Goal: Information Seeking & Learning: Learn about a topic

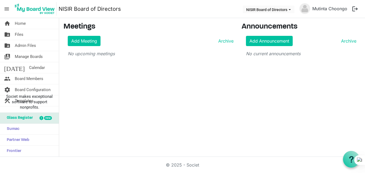
click at [354, 8] on button "logout" at bounding box center [355, 8] width 11 height 11
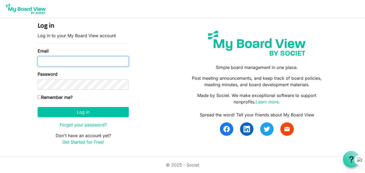
type input "[EMAIL_ADDRESS][DOMAIN_NAME]"
drag, startPoint x: 95, startPoint y: 62, endPoint x: 38, endPoint y: 66, distance: 56.6
click at [38, 66] on input "tintachoongo@gmail.com" at bounding box center [83, 61] width 91 height 10
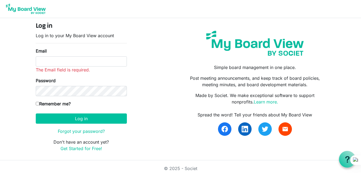
click at [145, 123] on div "Log in Log in to your My Board View account Email The Email field is required. …" at bounding box center [181, 88] width 298 height 133
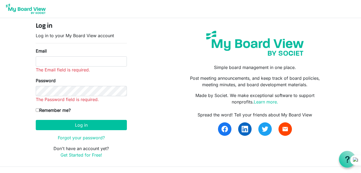
click at [148, 115] on div "Log in Log in to your My Board View account Email The Email field is required. …" at bounding box center [181, 92] width 298 height 140
click at [79, 63] on input "Email" at bounding box center [81, 61] width 91 height 10
type input "tintachoongo@gmail.com"
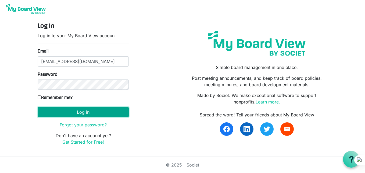
click at [77, 111] on button "Log in" at bounding box center [83, 112] width 91 height 10
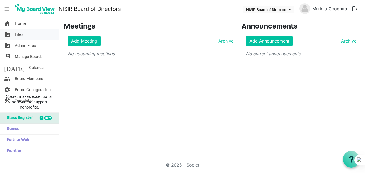
click at [15, 33] on span "Files" at bounding box center [19, 34] width 9 height 11
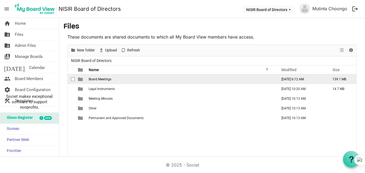
click at [128, 76] on td "Board Meetings" at bounding box center [181, 79] width 189 height 10
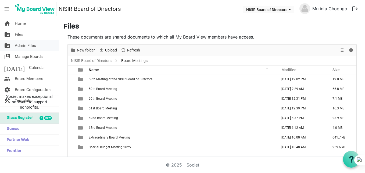
click at [21, 43] on span "Admin Files" at bounding box center [25, 45] width 21 height 11
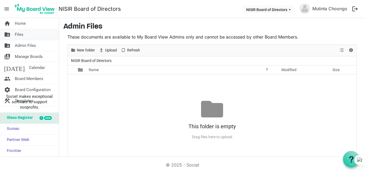
click at [19, 30] on span "Files" at bounding box center [19, 34] width 9 height 11
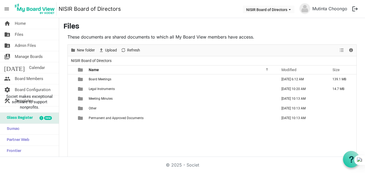
click at [354, 11] on button "logout" at bounding box center [355, 8] width 11 height 11
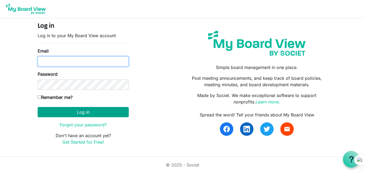
type input "tintachoongo@gmail.com"
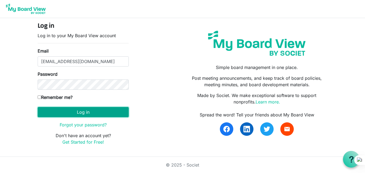
click at [86, 110] on button "Log in" at bounding box center [83, 112] width 91 height 10
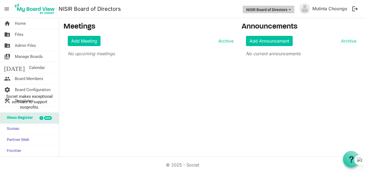
click at [289, 7] on button "NISIR Board of Directors" at bounding box center [269, 10] width 52 height 8
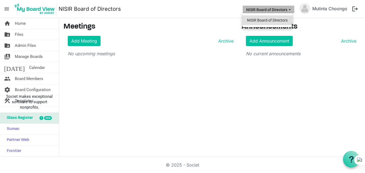
click at [279, 22] on li "NISIR Board of Directors" at bounding box center [267, 20] width 49 height 10
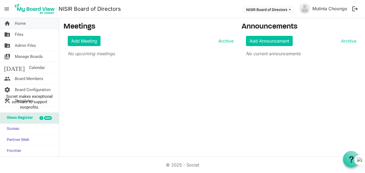
click at [33, 26] on link "home Home" at bounding box center [29, 23] width 59 height 11
click at [27, 37] on link "folder_shared Files" at bounding box center [29, 34] width 59 height 11
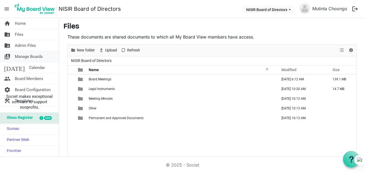
click at [35, 56] on span "Manage Boards" at bounding box center [29, 56] width 28 height 11
click at [179, 135] on div "Board Meetings September 17, 2025 6:12 AM 139.1 MB Legal Instruments July 01, 2…" at bounding box center [212, 119] width 289 height 91
click at [37, 22] on link "home Home" at bounding box center [29, 23] width 59 height 11
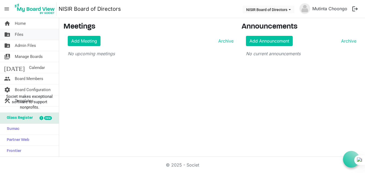
click at [27, 34] on link "folder_shared Files" at bounding box center [29, 34] width 59 height 11
click at [30, 32] on link "folder_shared Files" at bounding box center [29, 34] width 59 height 11
click at [24, 24] on span "Home" at bounding box center [20, 23] width 11 height 11
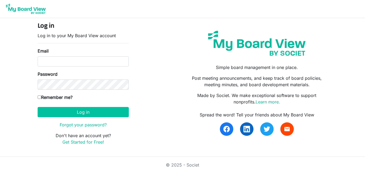
type input "[EMAIL_ADDRESS][DOMAIN_NAME]"
click at [38, 97] on input "Remember me?" at bounding box center [39, 96] width 3 height 3
checkbox input "true"
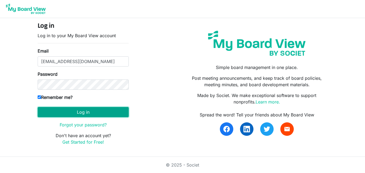
click at [50, 108] on button "Log in" at bounding box center [83, 112] width 91 height 10
click at [113, 114] on button "Log in" at bounding box center [83, 112] width 91 height 10
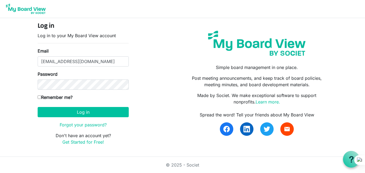
click at [40, 97] on input "Remember me?" at bounding box center [39, 96] width 3 height 3
checkbox input "true"
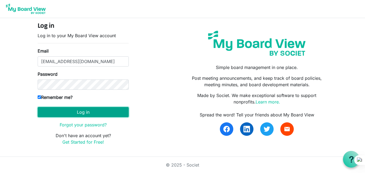
click at [62, 111] on button "Log in" at bounding box center [83, 112] width 91 height 10
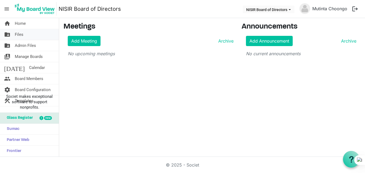
click at [23, 36] on span "Files" at bounding box center [19, 34] width 9 height 11
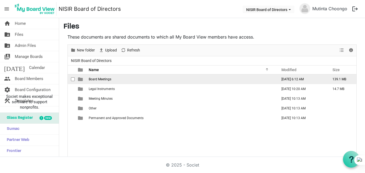
click at [94, 78] on span "Board Meetings" at bounding box center [100, 79] width 23 height 4
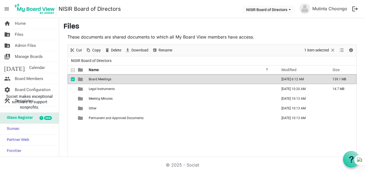
click at [94, 78] on span "Board Meetings" at bounding box center [100, 79] width 23 height 4
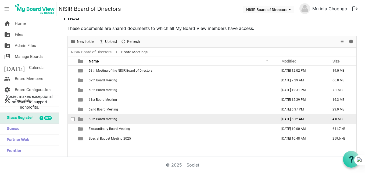
click at [98, 119] on span "63rd Board Meeting" at bounding box center [103, 119] width 29 height 4
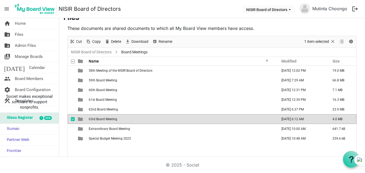
click at [98, 119] on span "63rd Board Meeting" at bounding box center [103, 119] width 29 height 4
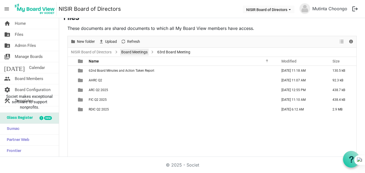
click at [134, 51] on link "Board Meetings" at bounding box center [134, 52] width 29 height 7
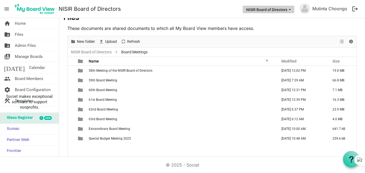
click at [291, 10] on span "NISIR Board of Directors dropdownbutton" at bounding box center [290, 10] width 5 height 2
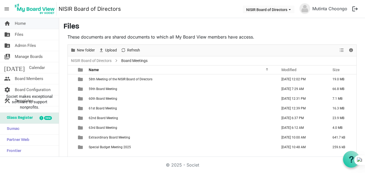
click at [33, 23] on link "home Home" at bounding box center [29, 23] width 59 height 11
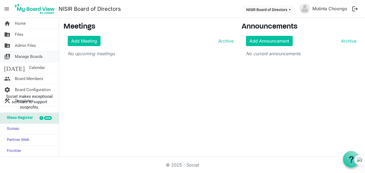
click at [28, 59] on span "Manage Boards" at bounding box center [29, 56] width 28 height 11
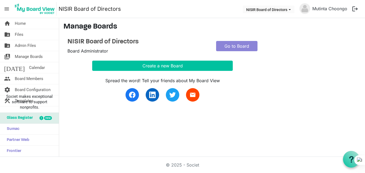
click at [6, 7] on span "menu" at bounding box center [7, 9] width 10 height 10
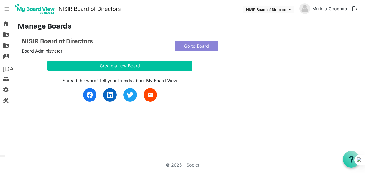
click at [6, 7] on span "menu" at bounding box center [7, 9] width 10 height 10
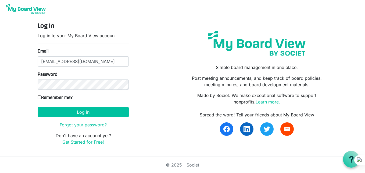
click at [156, 72] on div "Log in Log in to your My Board View account Email [EMAIL_ADDRESS][DOMAIN_NAME] …" at bounding box center [183, 85] width 298 height 127
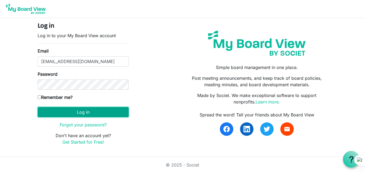
click at [110, 113] on button "Log in" at bounding box center [83, 112] width 91 height 10
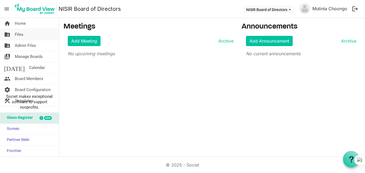
click at [20, 36] on span "Files" at bounding box center [19, 34] width 9 height 11
